Goal: Information Seeking & Learning: Learn about a topic

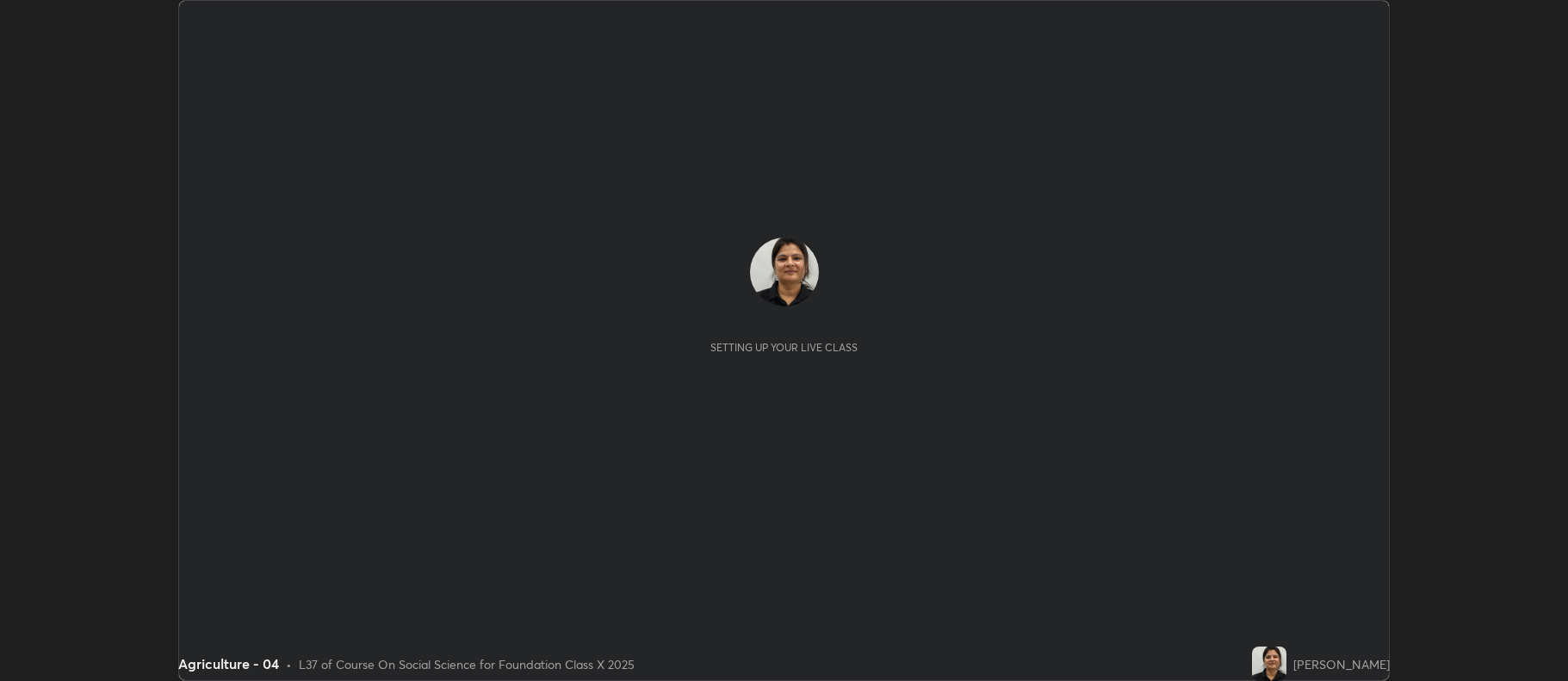
scroll to position [681, 1568]
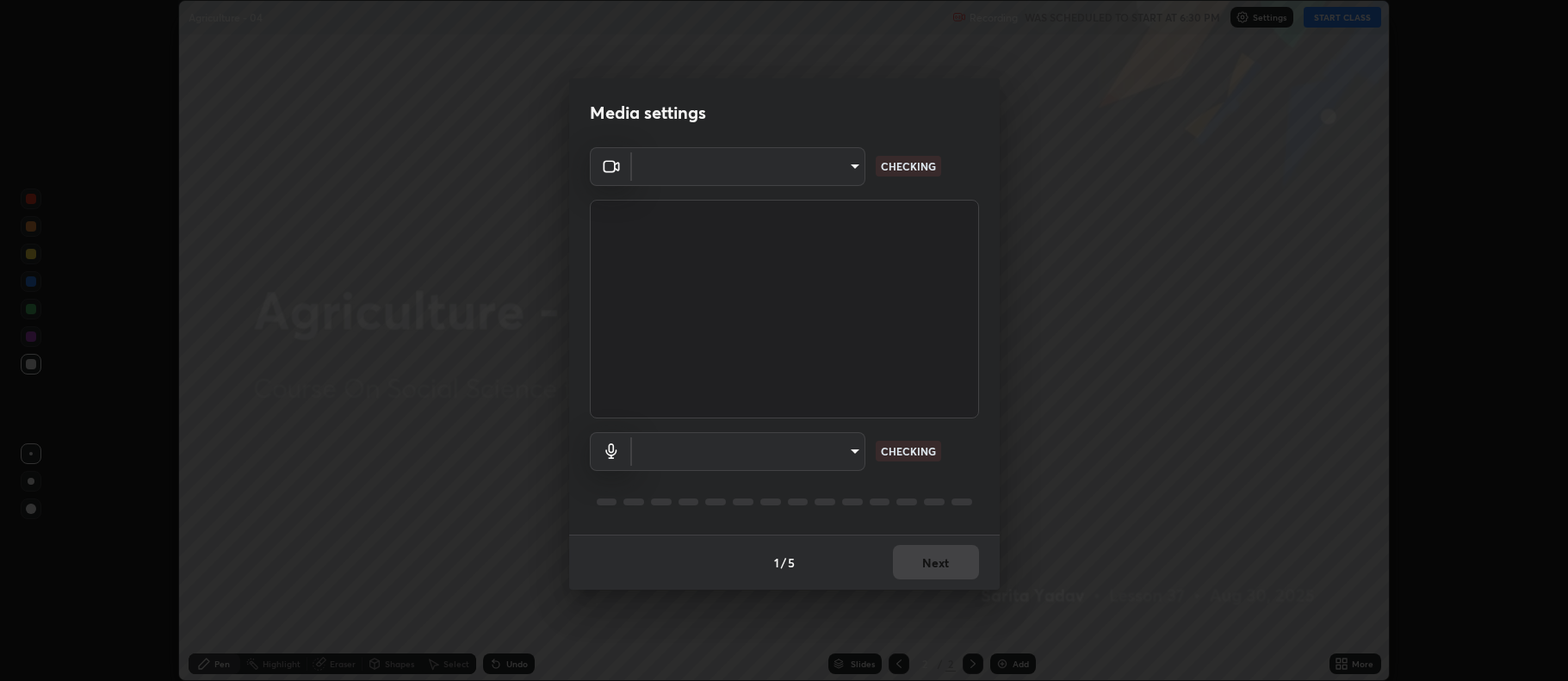
type input "5db75064d966c38022f0861f891c2b2deb8a9bf9a9a5a4ce251b0e0f2e365e36"
type input "default"
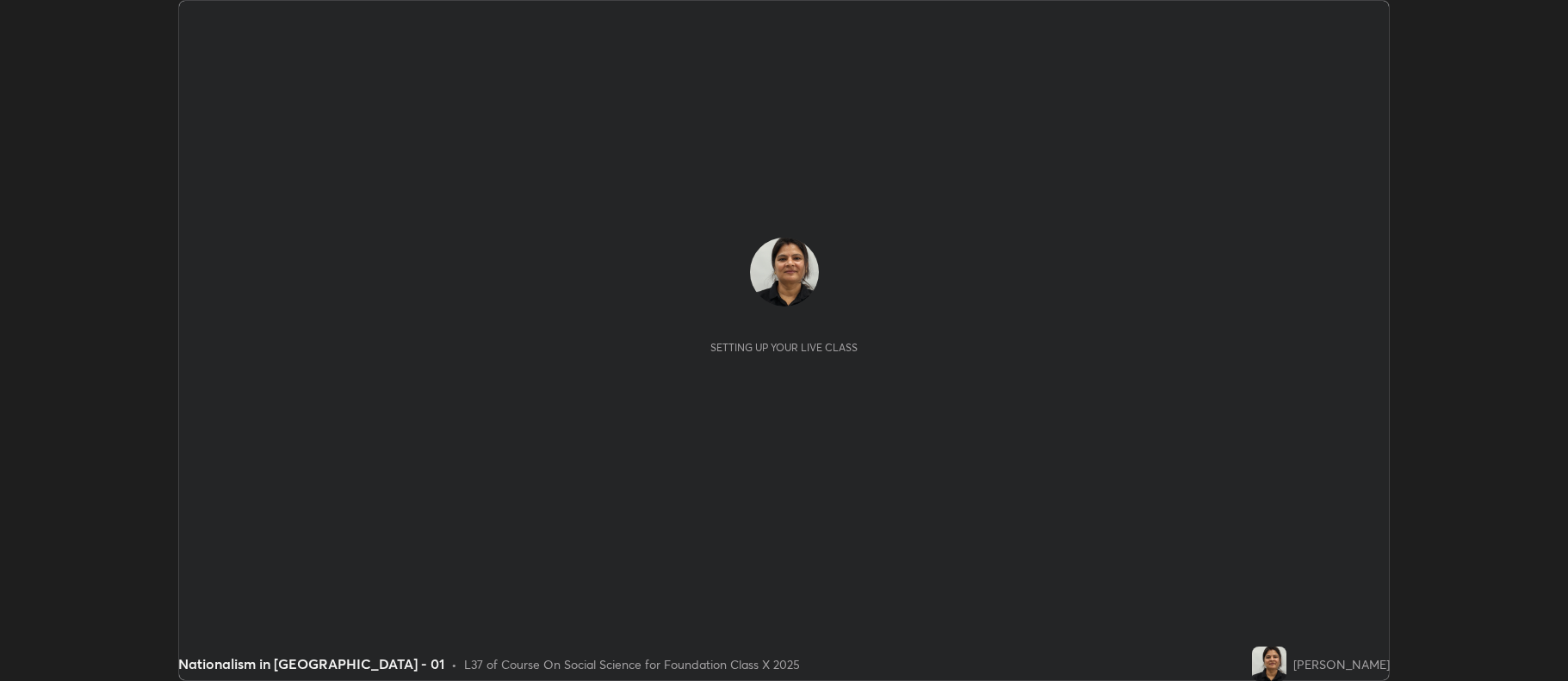
scroll to position [681, 1567]
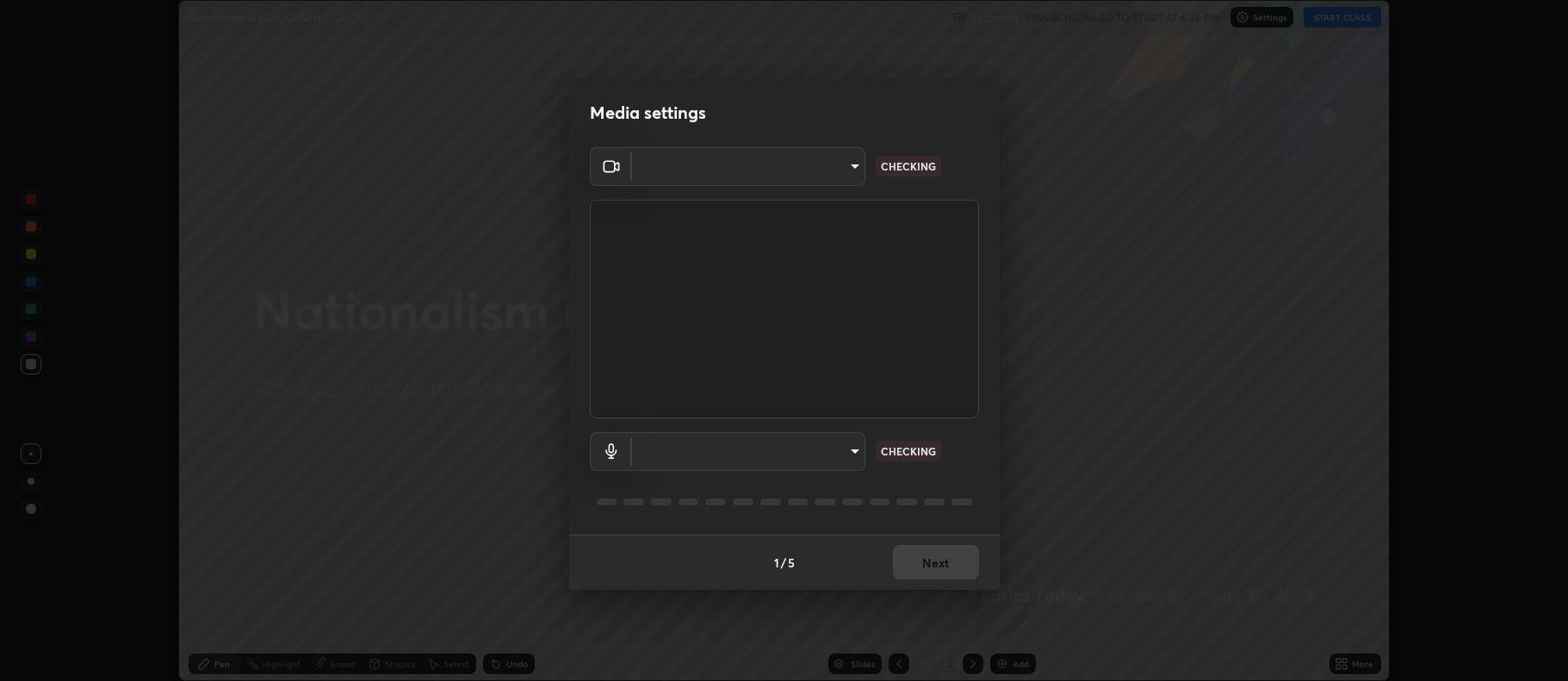
type input "5db75064d966c38022f0861f891c2b2deb8a9bf9a9a5a4ce251b0e0f2e365e36"
type input "default"
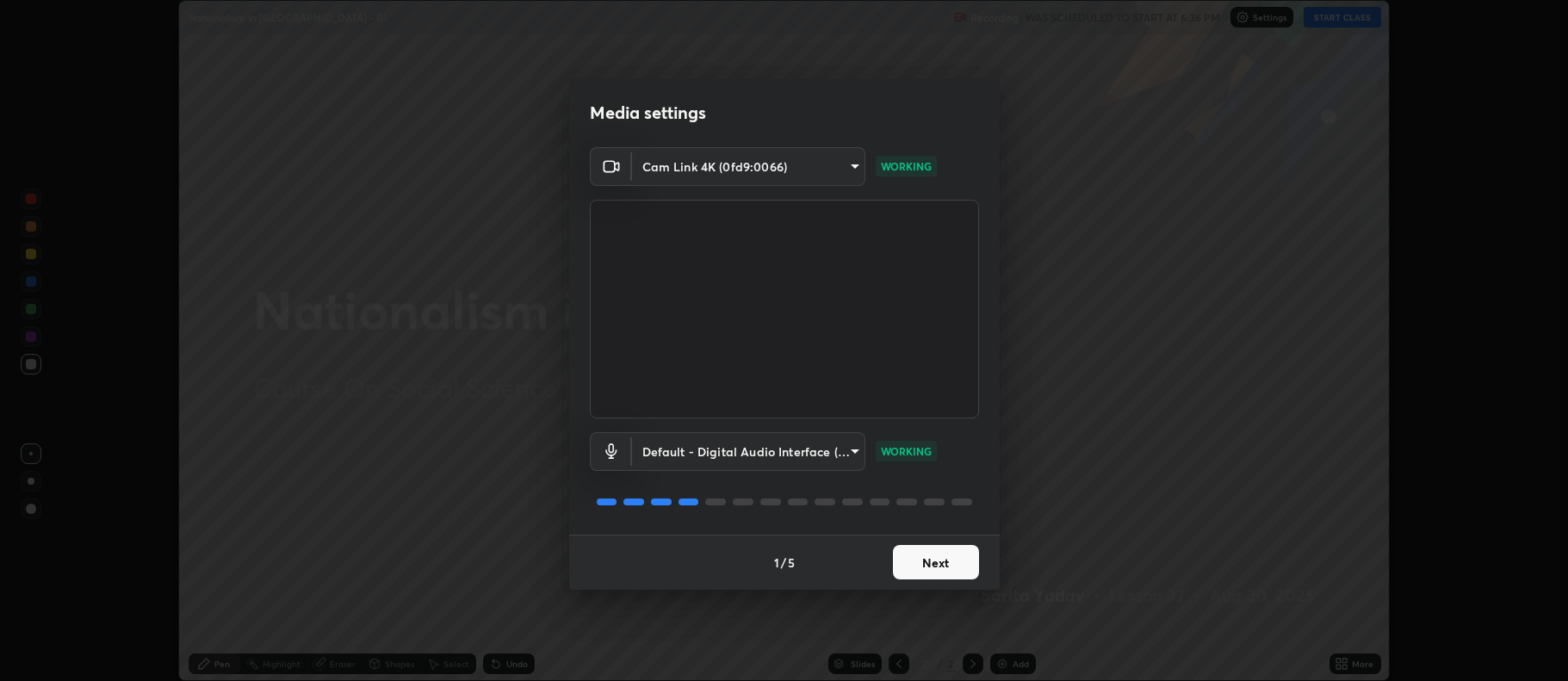
click at [935, 561] on button "Next" at bounding box center [936, 562] width 86 height 35
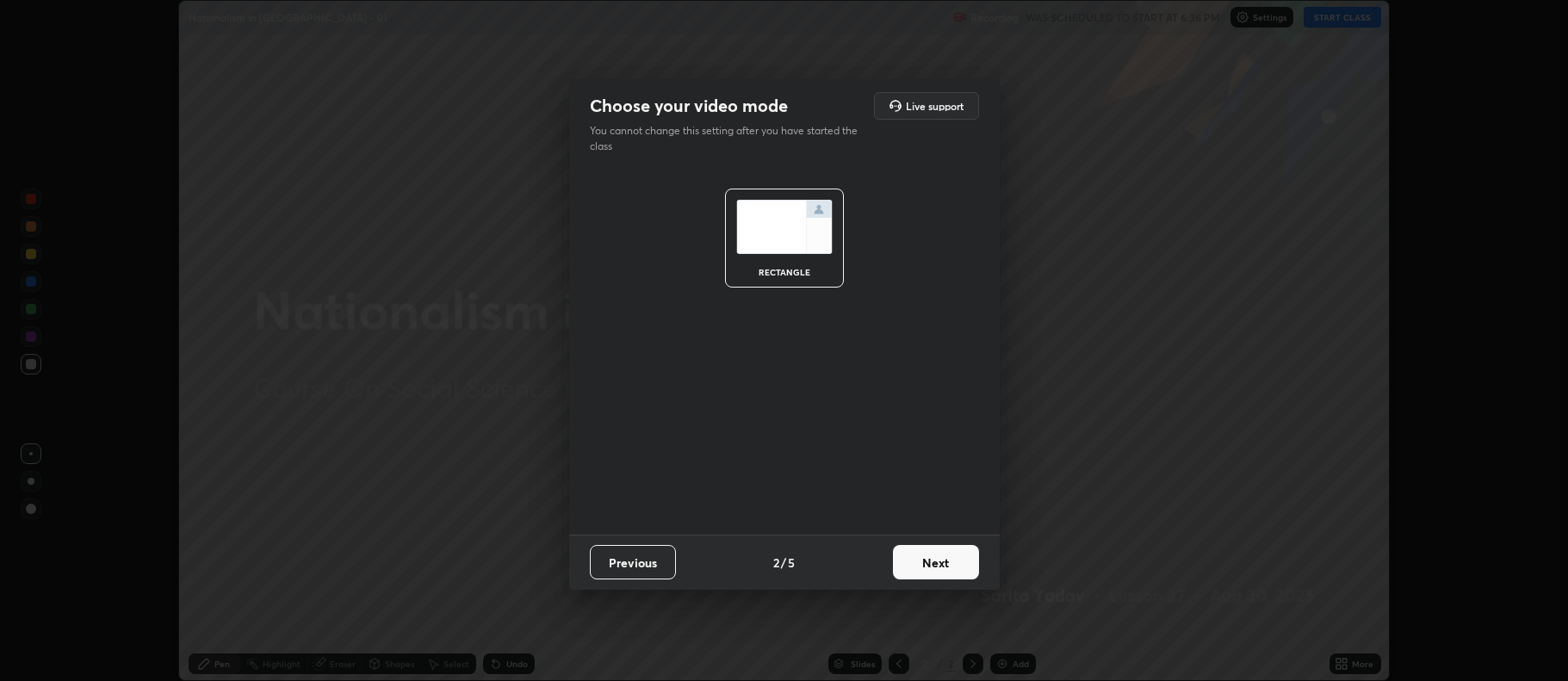
click at [923, 564] on button "Next" at bounding box center [936, 562] width 86 height 35
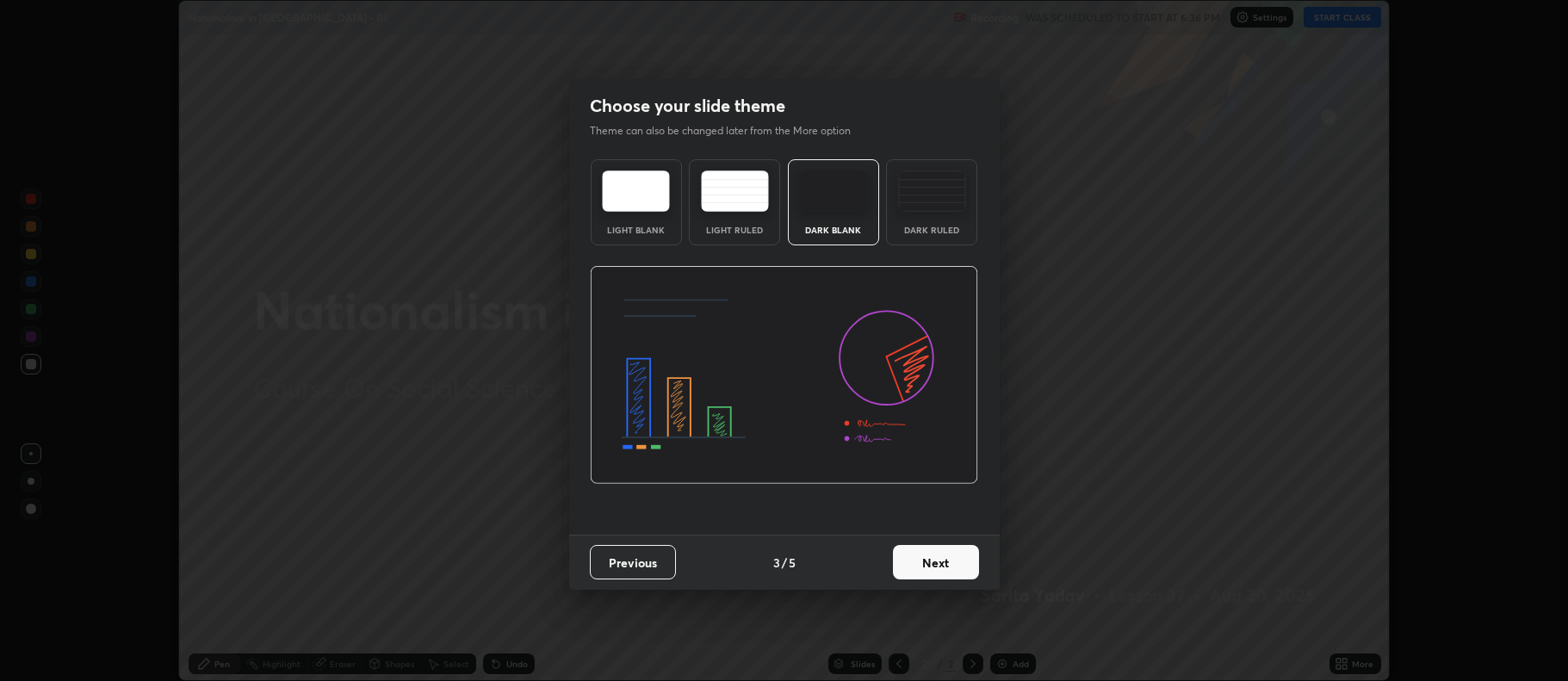
click at [654, 204] on img at bounding box center [635, 191] width 68 height 41
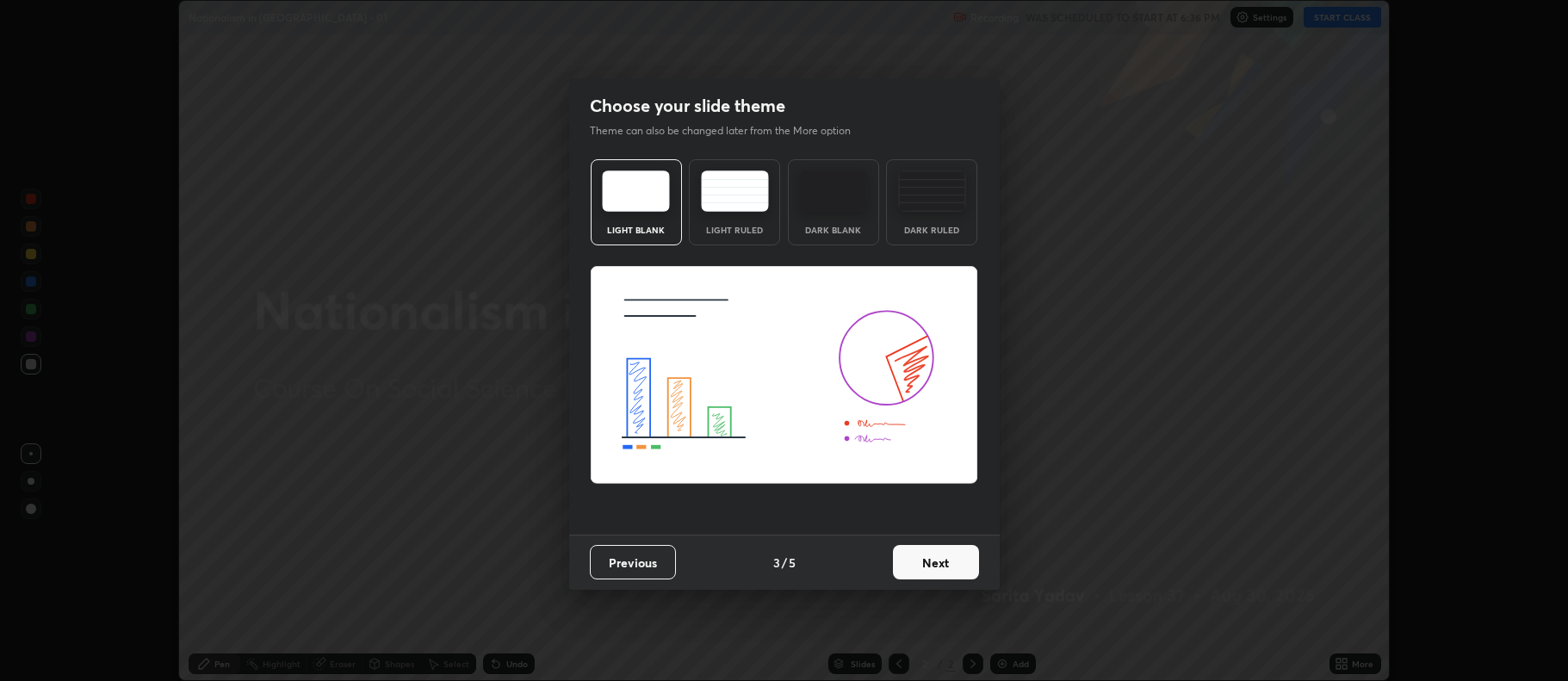
click at [931, 553] on button "Next" at bounding box center [936, 562] width 86 height 35
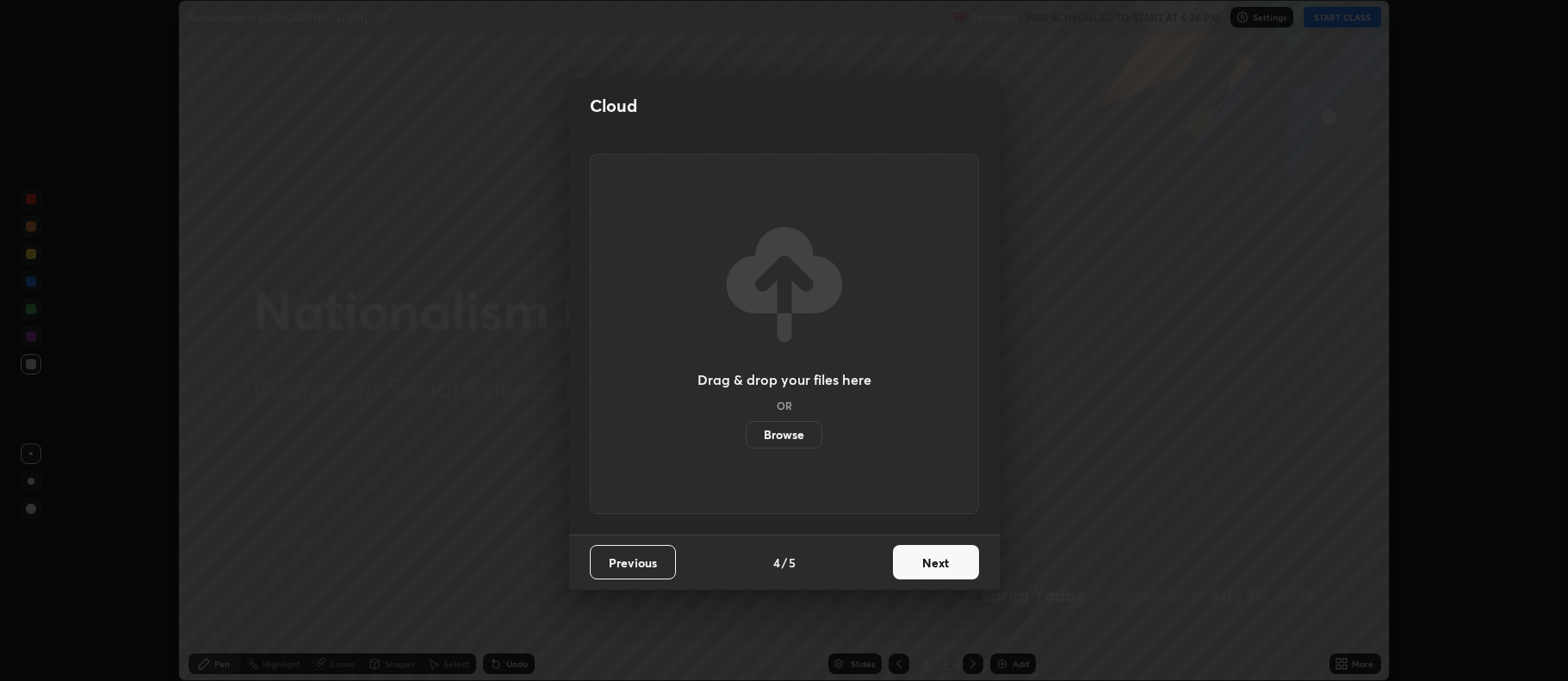
click at [934, 568] on button "Next" at bounding box center [936, 562] width 86 height 35
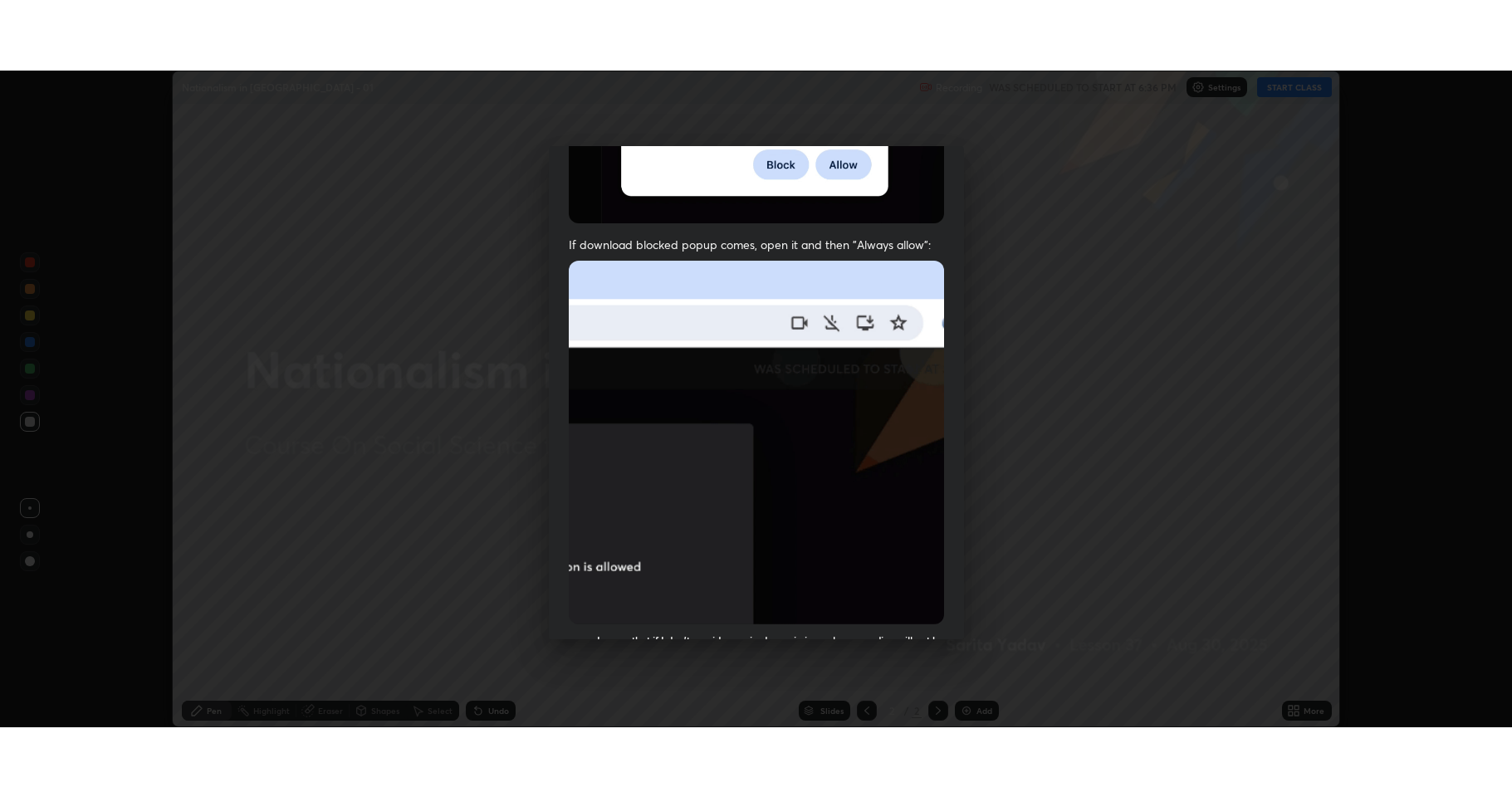
scroll to position [337, 0]
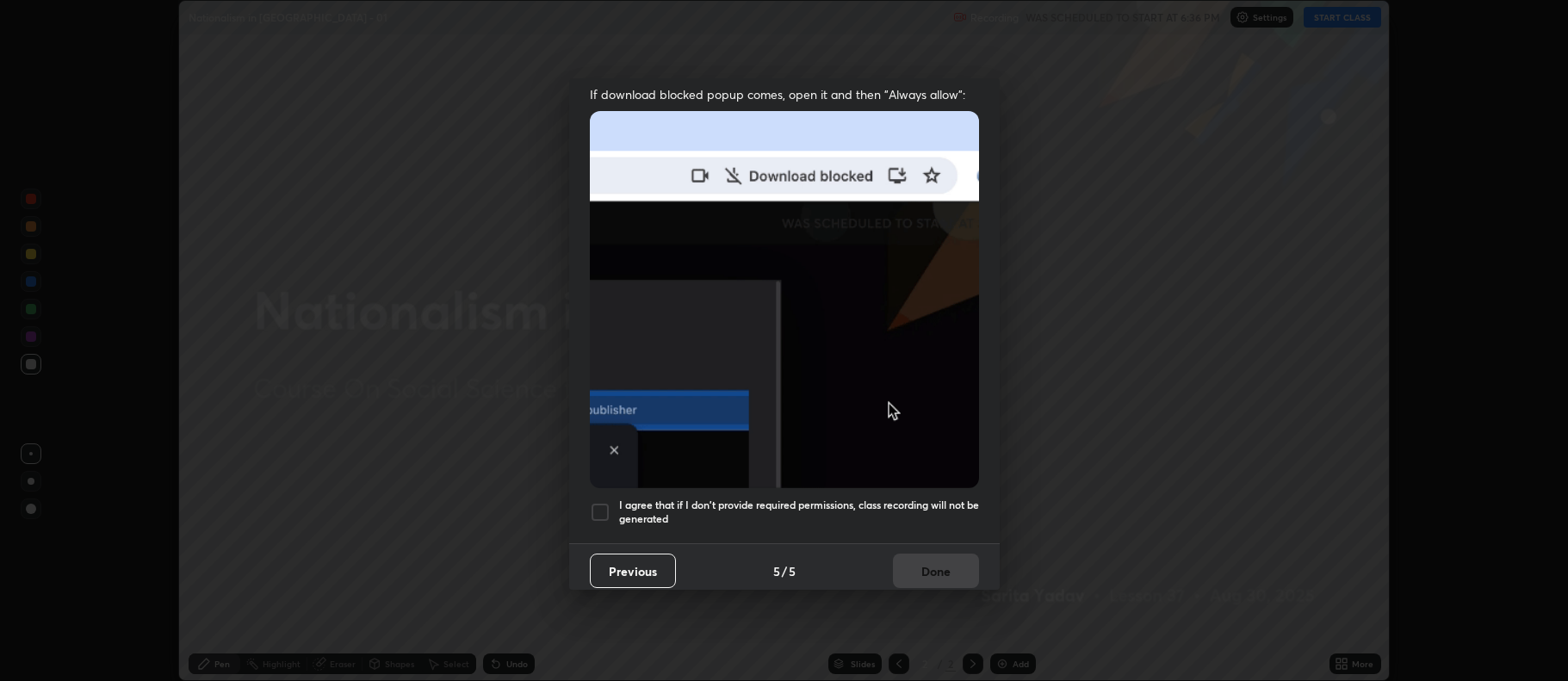
click at [606, 506] on div at bounding box center [600, 512] width 21 height 21
click at [924, 567] on button "Done" at bounding box center [936, 570] width 86 height 35
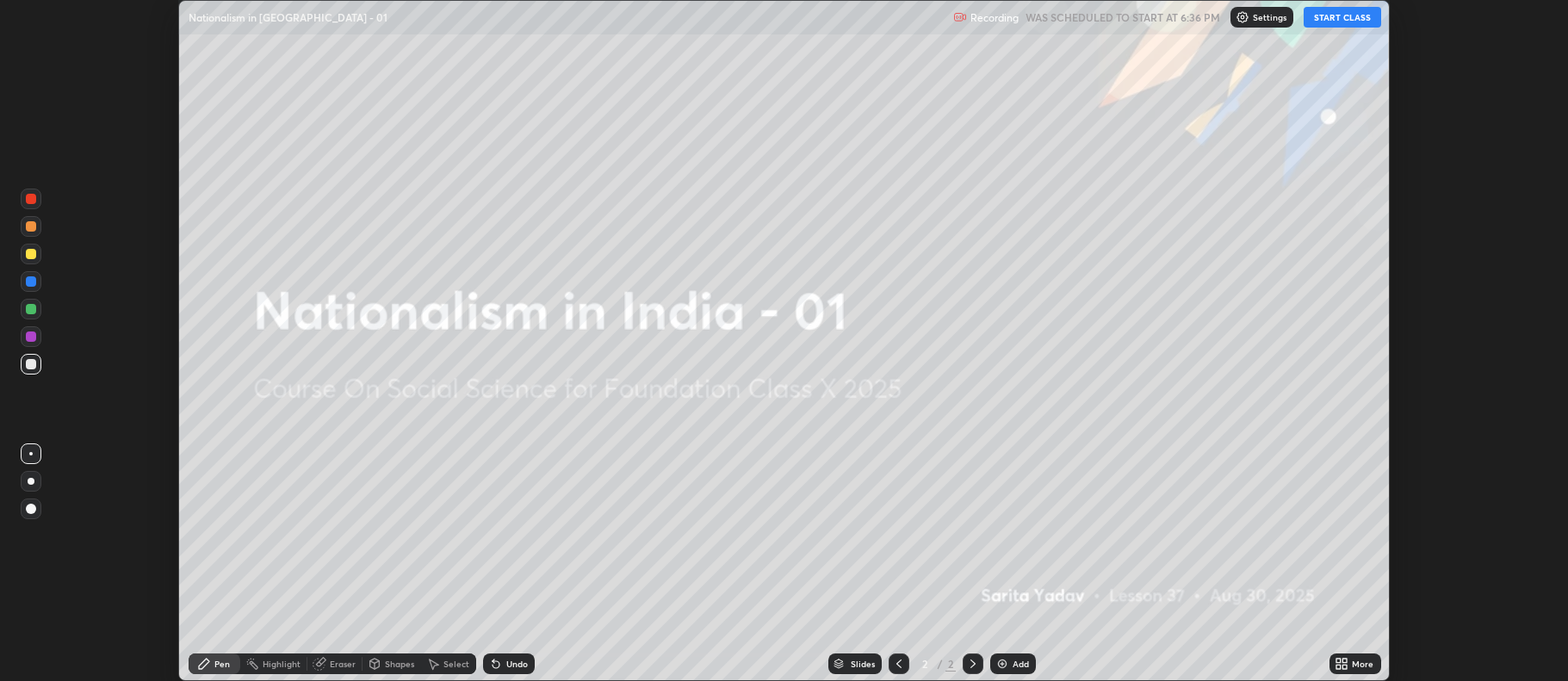
click at [1331, 23] on button "START CLASS" at bounding box center [1341, 17] width 77 height 21
click at [1325, 20] on button "START CLASS" at bounding box center [1341, 17] width 77 height 21
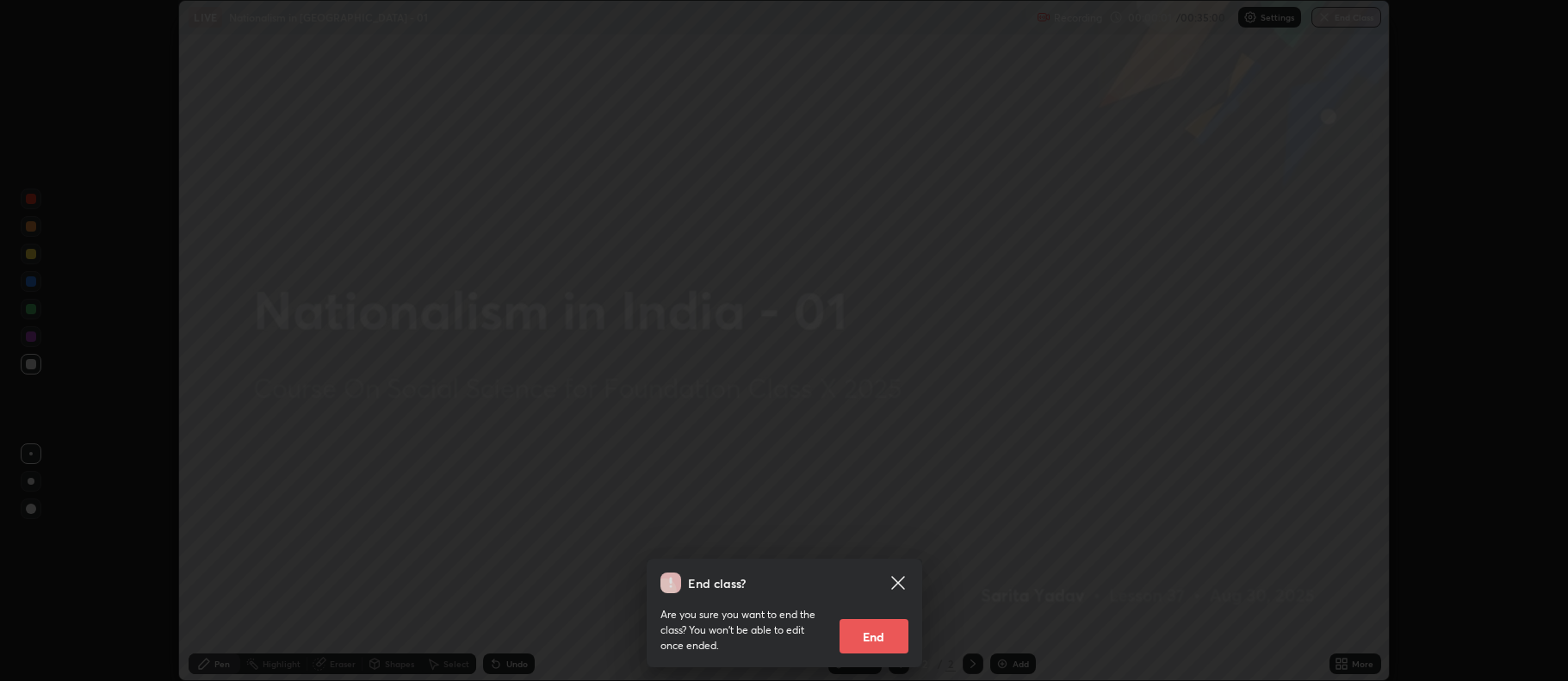
click at [900, 583] on icon at bounding box center [898, 583] width 21 height 21
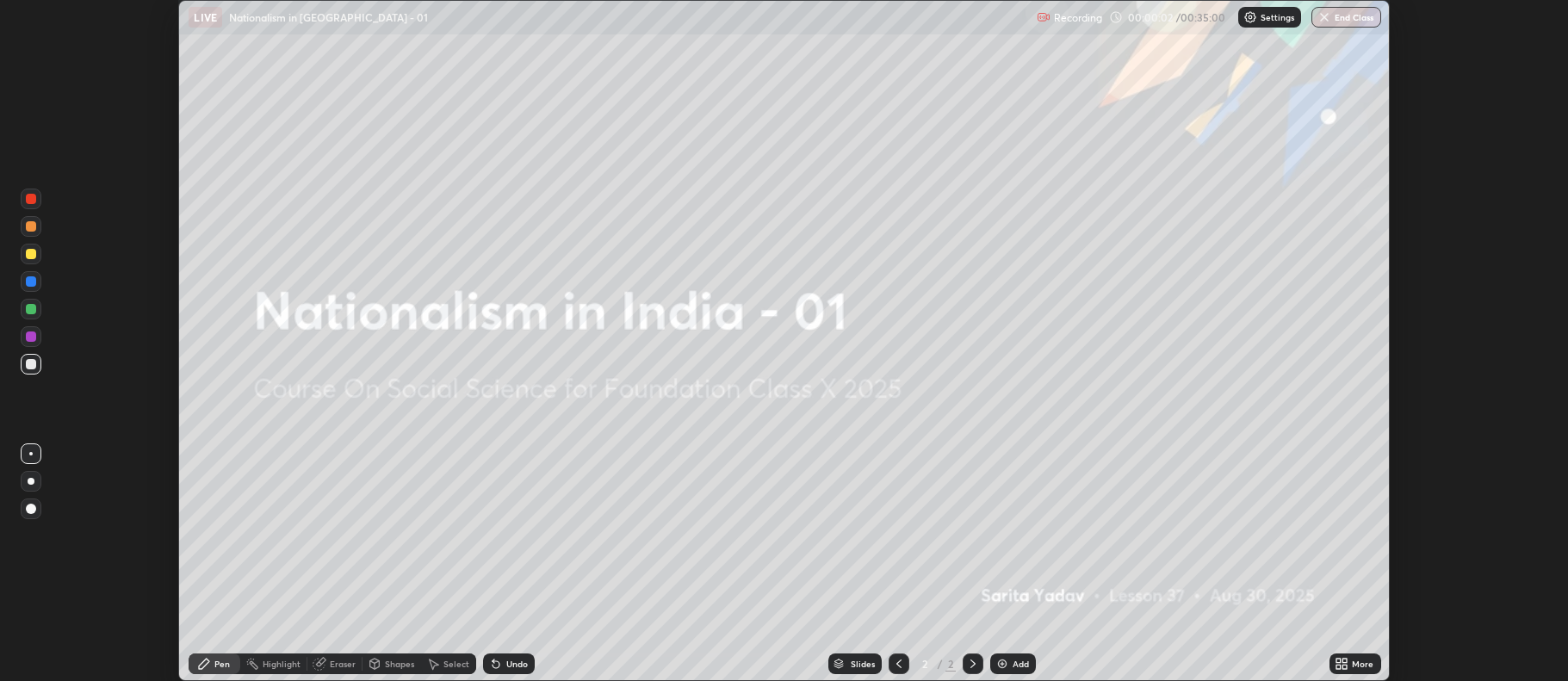
click at [1009, 662] on div "Add" at bounding box center [1012, 664] width 46 height 21
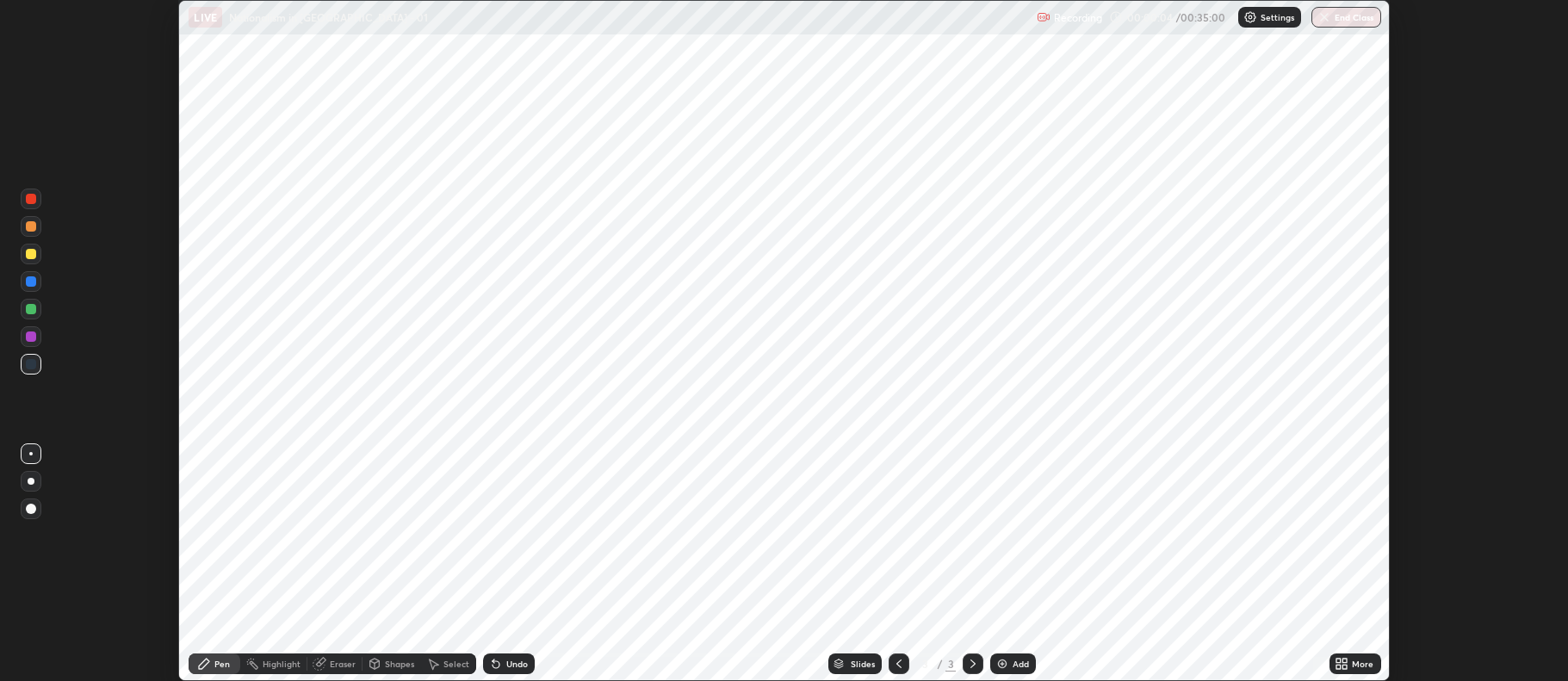
click at [1343, 665] on icon at bounding box center [1345, 667] width 5 height 5
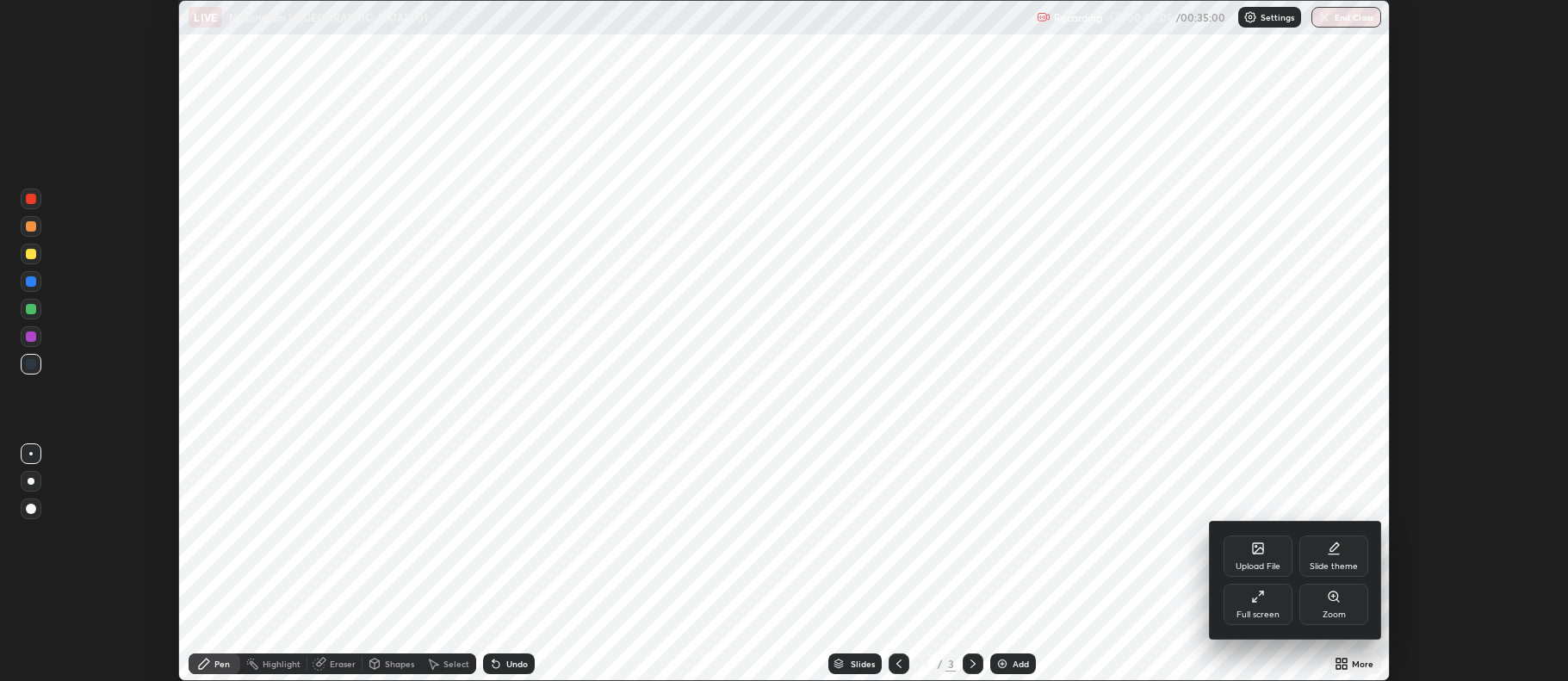
click at [1261, 606] on div "Full screen" at bounding box center [1258, 605] width 69 height 41
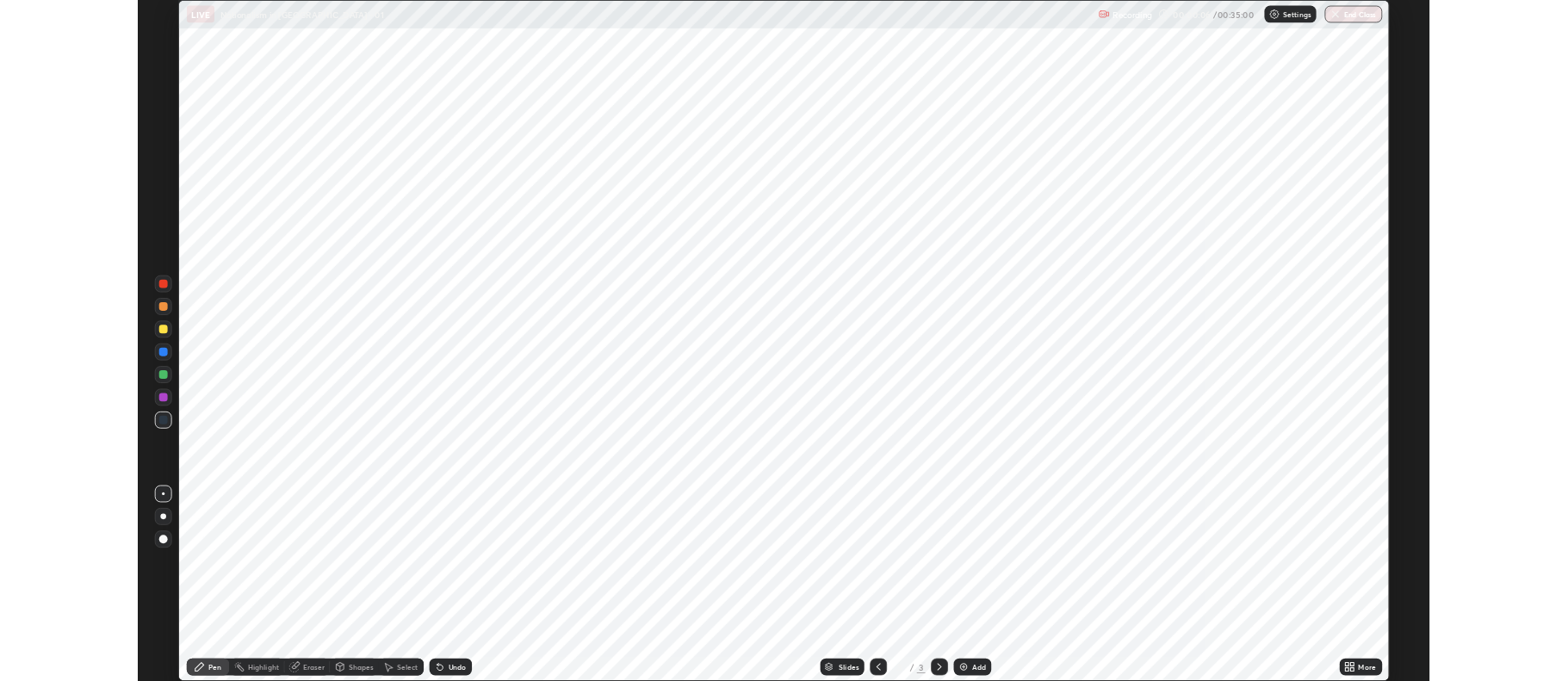
scroll to position [827, 1568]
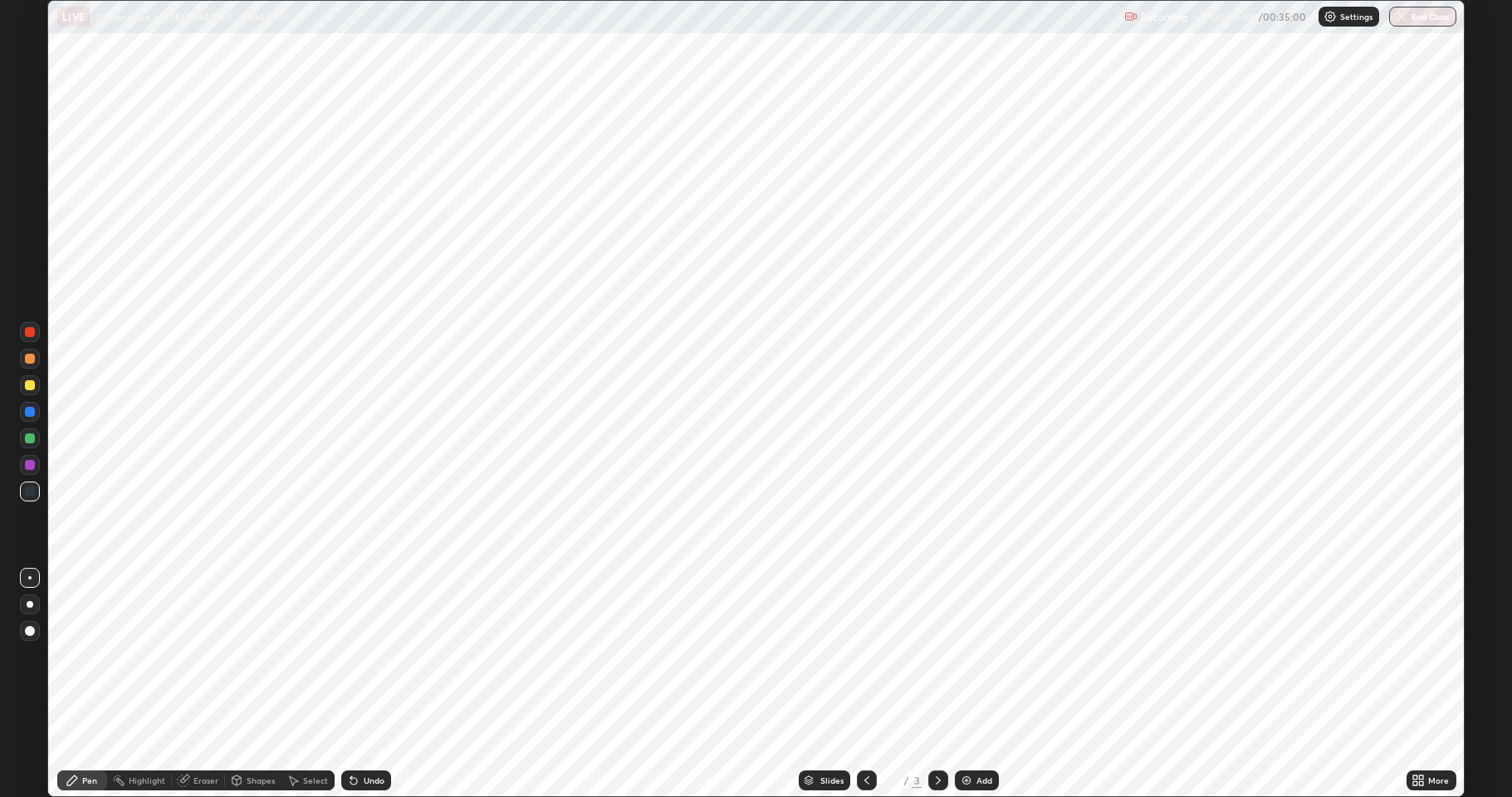
click at [28, 463] on div at bounding box center [30, 464] width 10 height 10
click at [29, 605] on div at bounding box center [30, 604] width 6 height 6
click at [965, 656] on img at bounding box center [966, 780] width 13 height 13
click at [956, 656] on div "Add" at bounding box center [976, 781] width 44 height 20
click at [26, 437] on div at bounding box center [30, 438] width 10 height 10
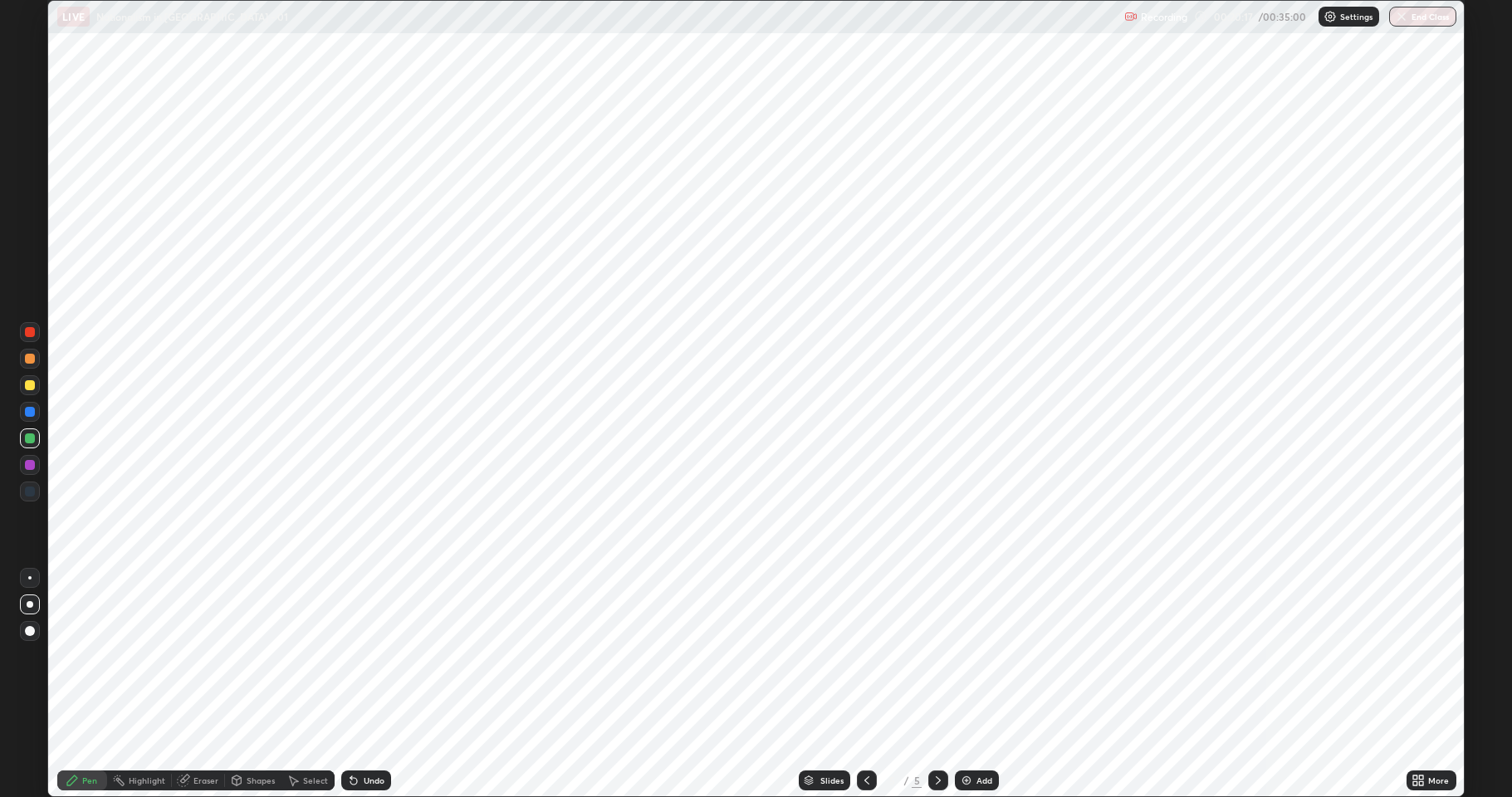
click at [962, 656] on img at bounding box center [966, 780] width 13 height 13
click at [961, 656] on img at bounding box center [966, 780] width 13 height 13
click at [27, 336] on div at bounding box center [30, 332] width 10 height 10
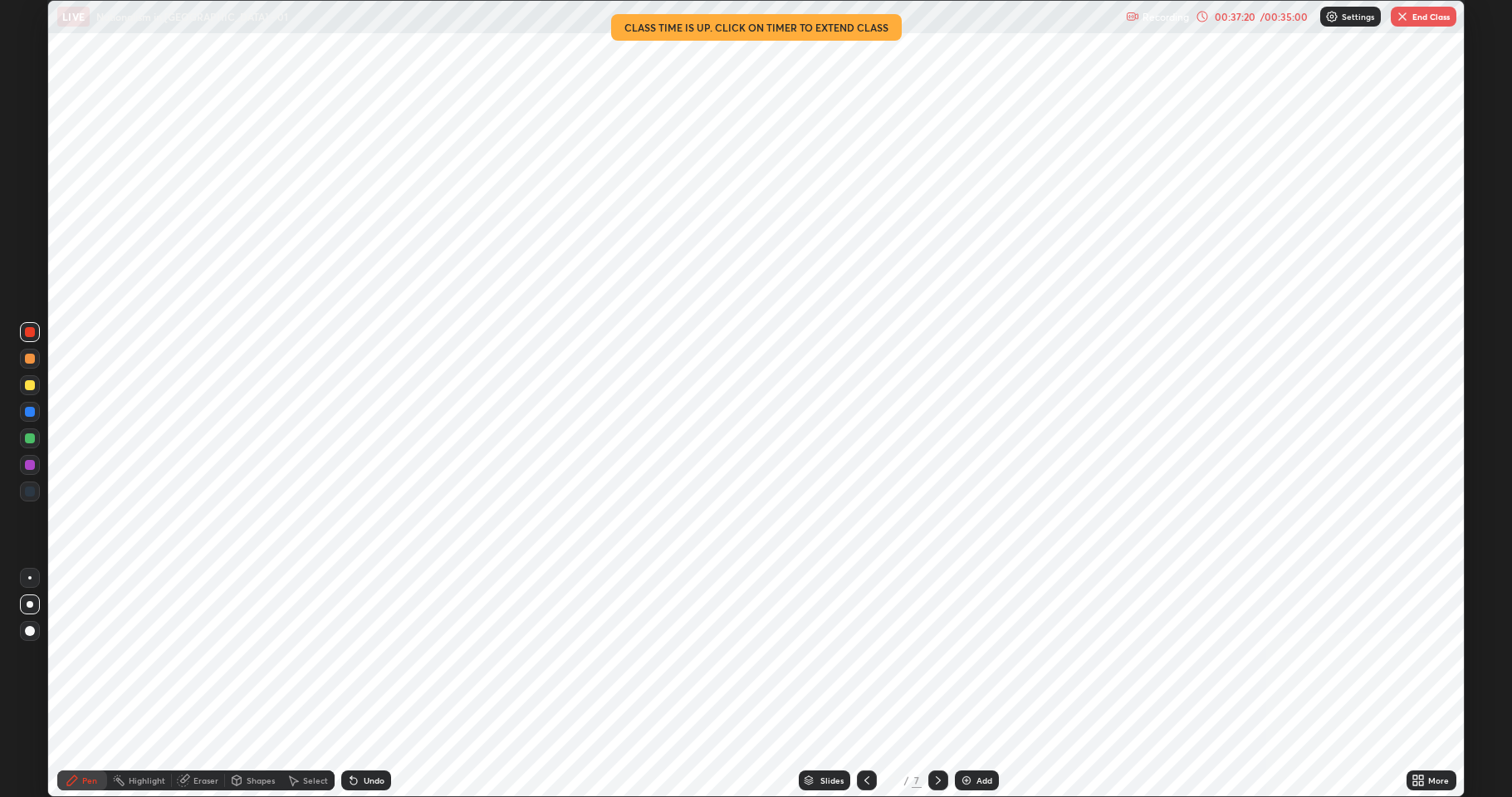
click at [1398, 22] on img "button" at bounding box center [1402, 16] width 13 height 13
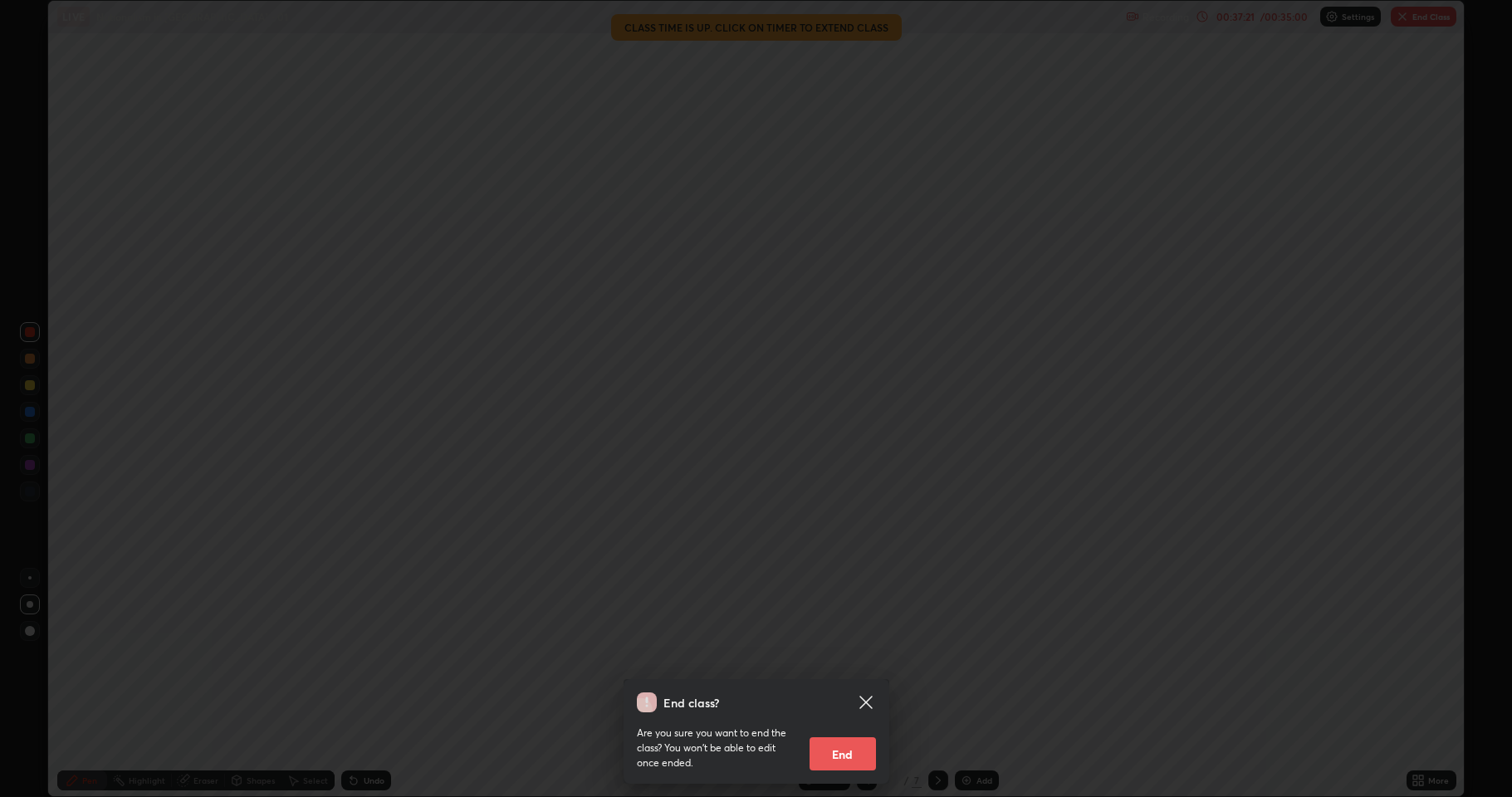
click at [846, 656] on button "End" at bounding box center [843, 754] width 67 height 33
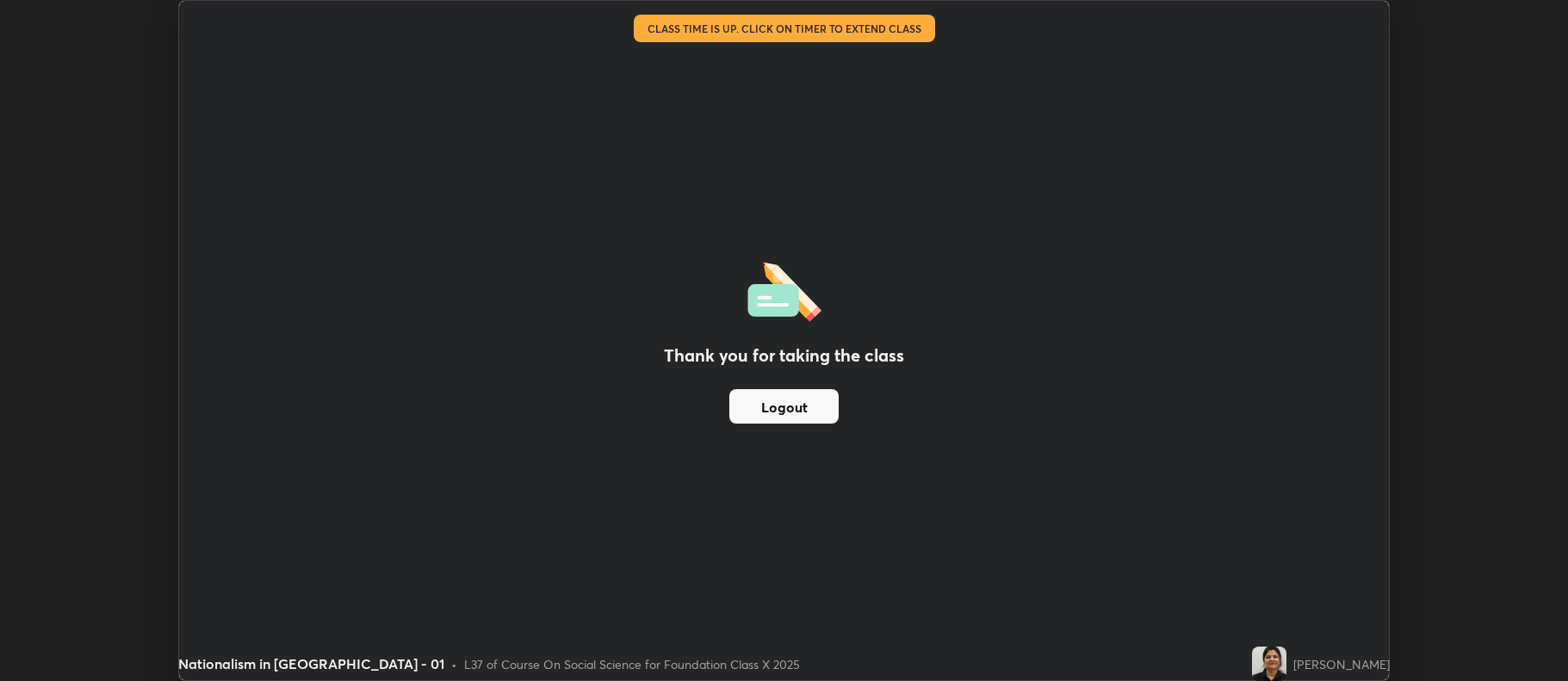
scroll to position [85424, 84527]
click at [791, 409] on button "Logout" at bounding box center [784, 406] width 109 height 35
